Goal: Task Accomplishment & Management: Use online tool/utility

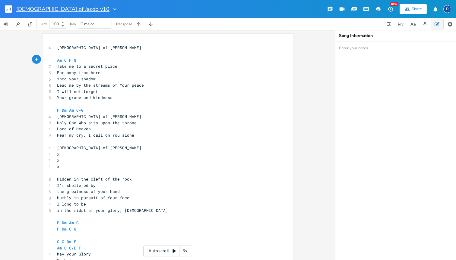
scroll to position [0, 1]
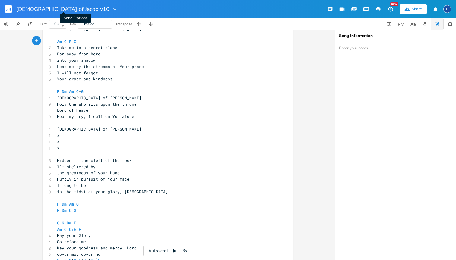
click at [112, 8] on icon "button" at bounding box center [115, 9] width 6 height 6
click at [6, 11] on rect "button" at bounding box center [8, 8] width 7 height 7
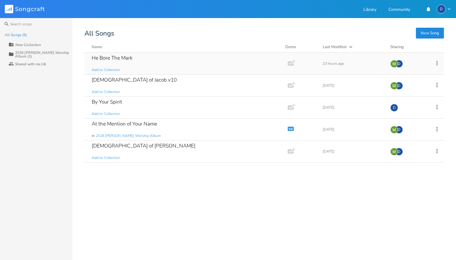
click at [223, 66] on div "He Bore The Mark Add to Collection" at bounding box center [185, 64] width 186 height 22
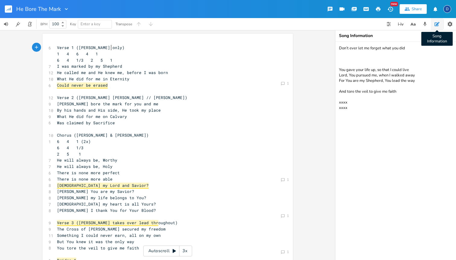
click at [438, 27] on button "Song Information" at bounding box center [437, 24] width 12 height 12
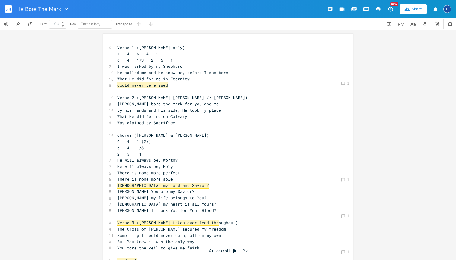
click at [388, 10] on icon "button" at bounding box center [389, 9] width 5 height 5
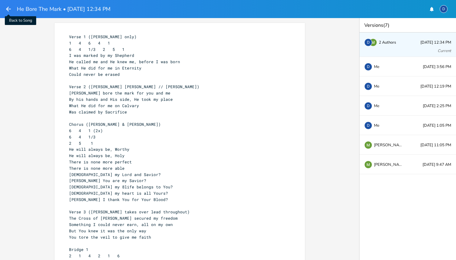
click at [7, 11] on icon "button" at bounding box center [8, 8] width 7 height 7
